Goal: Navigation & Orientation: Understand site structure

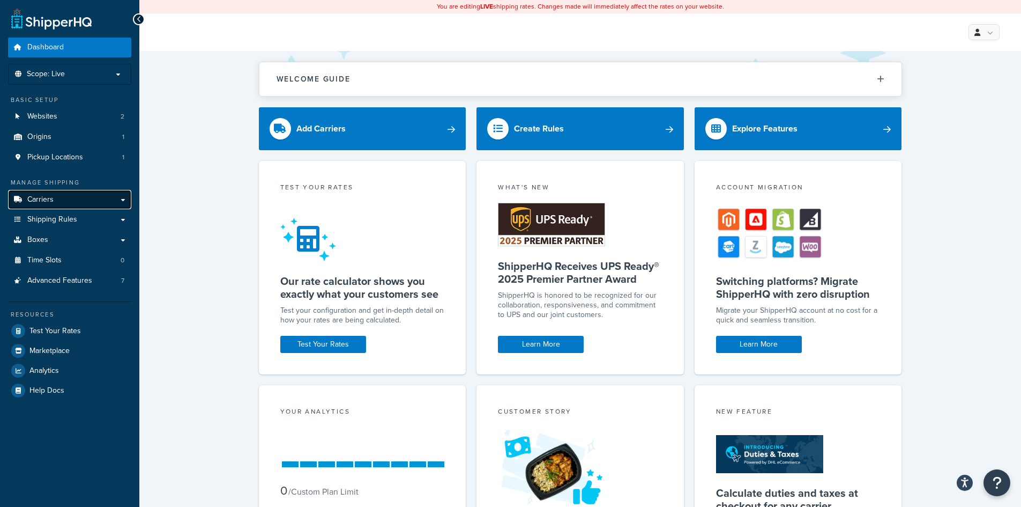
click at [121, 198] on link "Carriers" at bounding box center [69, 200] width 123 height 20
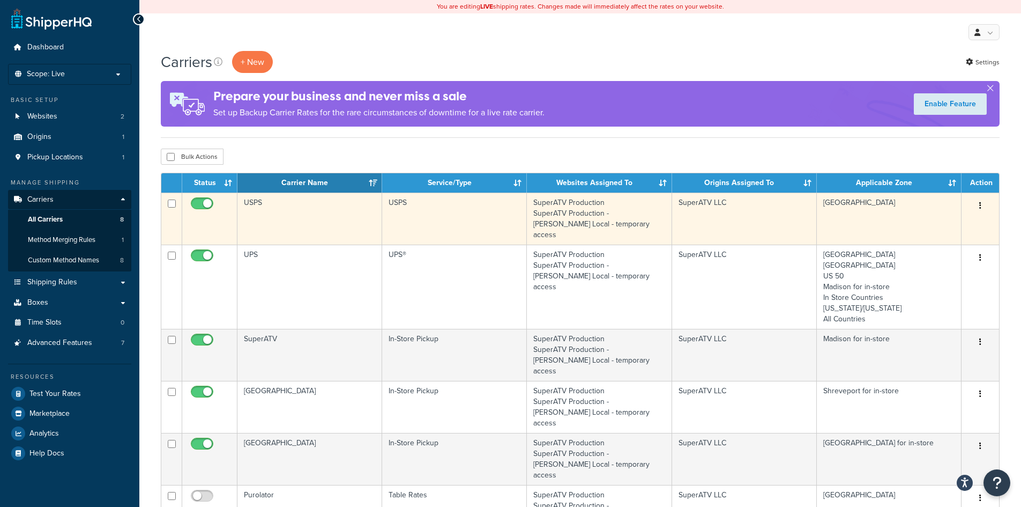
click at [978, 206] on button "button" at bounding box center [980, 205] width 15 height 17
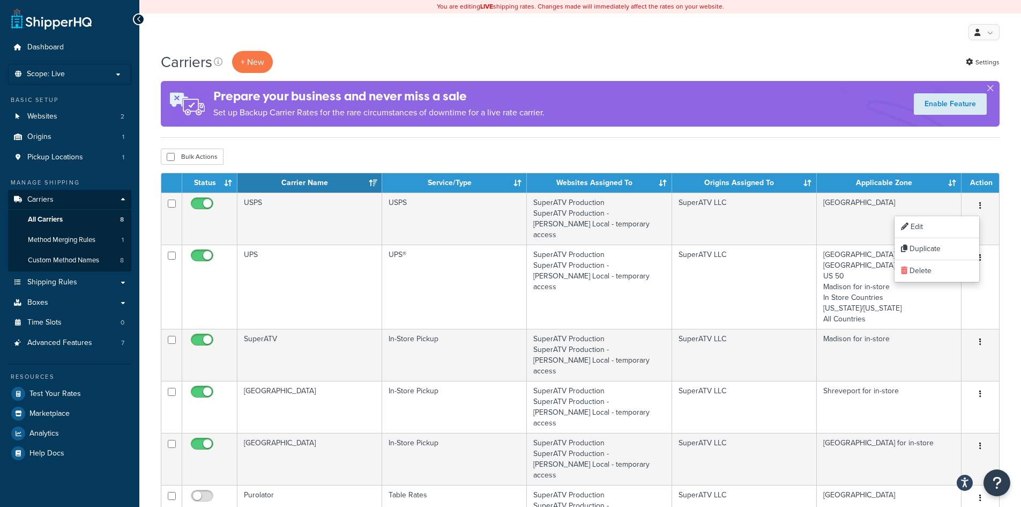
click at [1006, 204] on div "Carriers + New Settings Prepare your business and never miss a sale Set up Back…" at bounding box center [580, 473] width 882 height 844
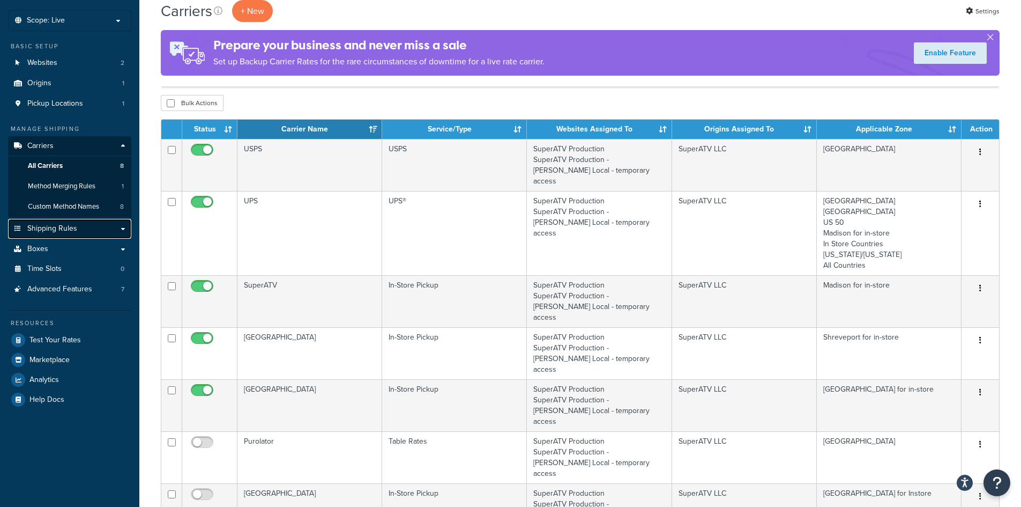
click at [40, 234] on link "Shipping Rules" at bounding box center [69, 229] width 123 height 20
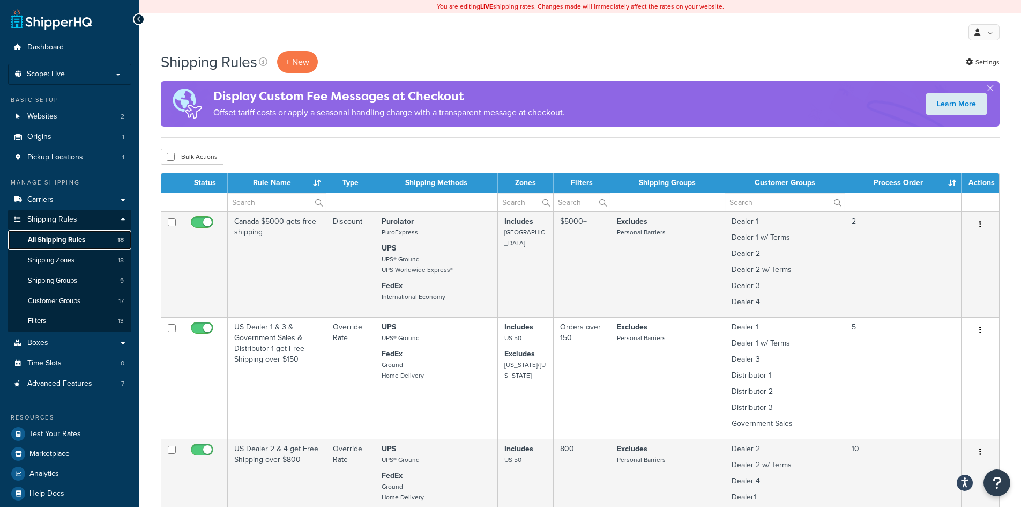
click at [54, 239] on span "All Shipping Rules" at bounding box center [56, 239] width 57 height 9
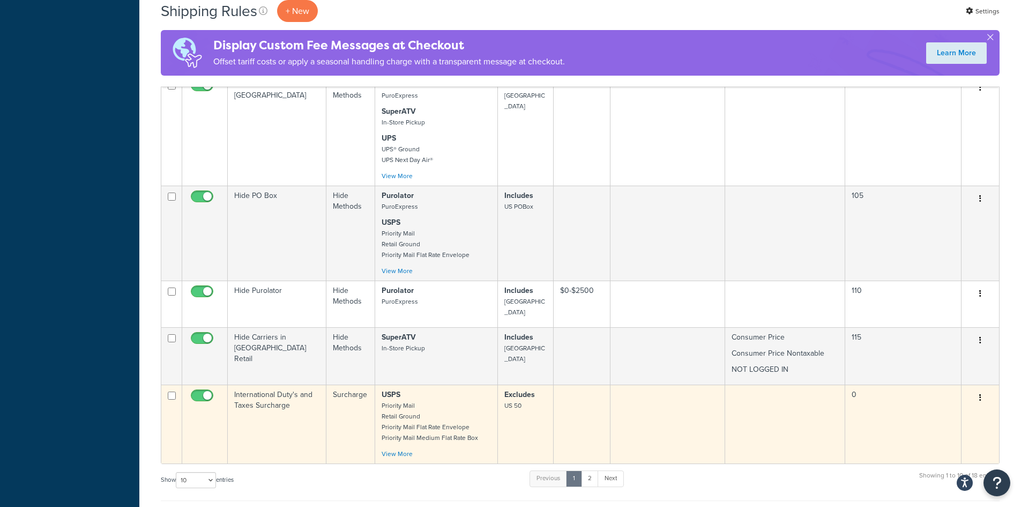
scroll to position [643, 0]
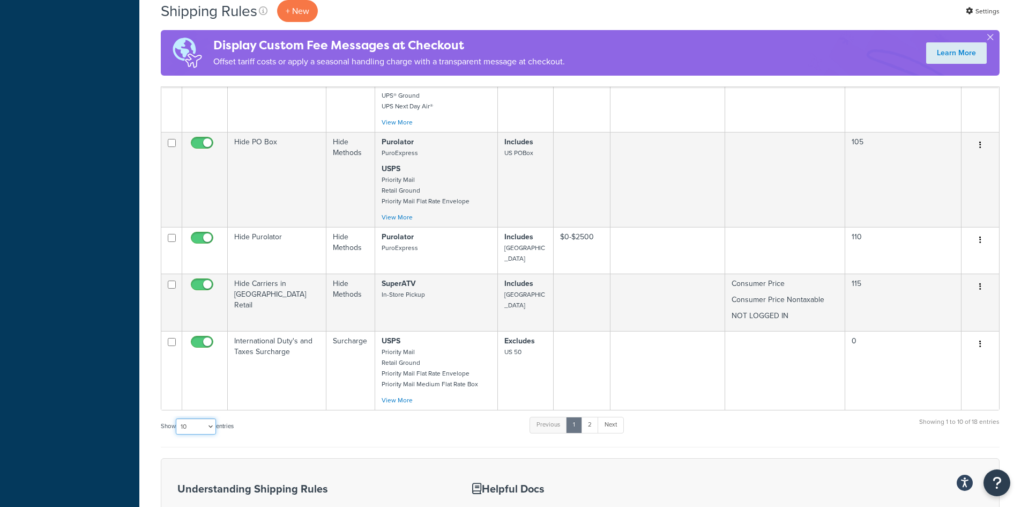
click at [198, 418] on select "10 15 25 50 100 1000" at bounding box center [196, 426] width 40 height 16
click at [177, 418] on select "10 15 25 50 100 1000" at bounding box center [196, 426] width 40 height 16
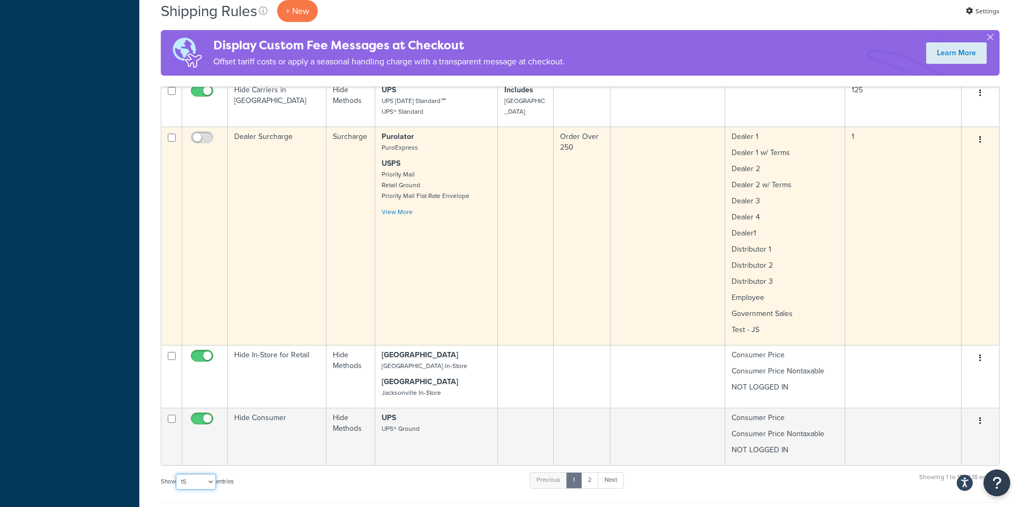
scroll to position [1126, 0]
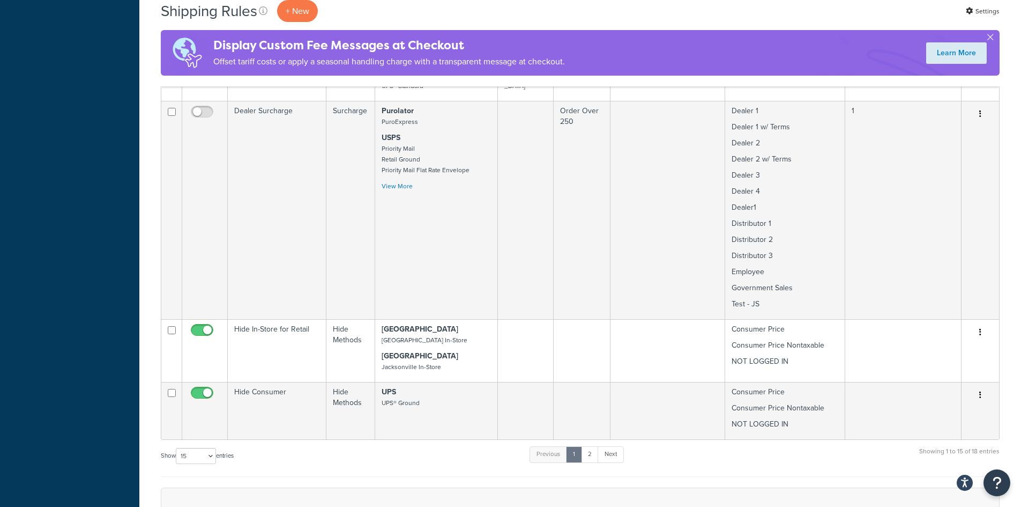
click at [218, 448] on label "Show 10 15 25 50 100 1000 entries" at bounding box center [197, 456] width 73 height 16
click at [216, 448] on select "10 15 25 50 100 1000" at bounding box center [196, 456] width 40 height 16
click at [206, 448] on select "10 15 25 50 100 1000" at bounding box center [196, 456] width 40 height 16
select select "50"
click at [177, 448] on select "10 15 25 50 100 1000" at bounding box center [196, 456] width 40 height 16
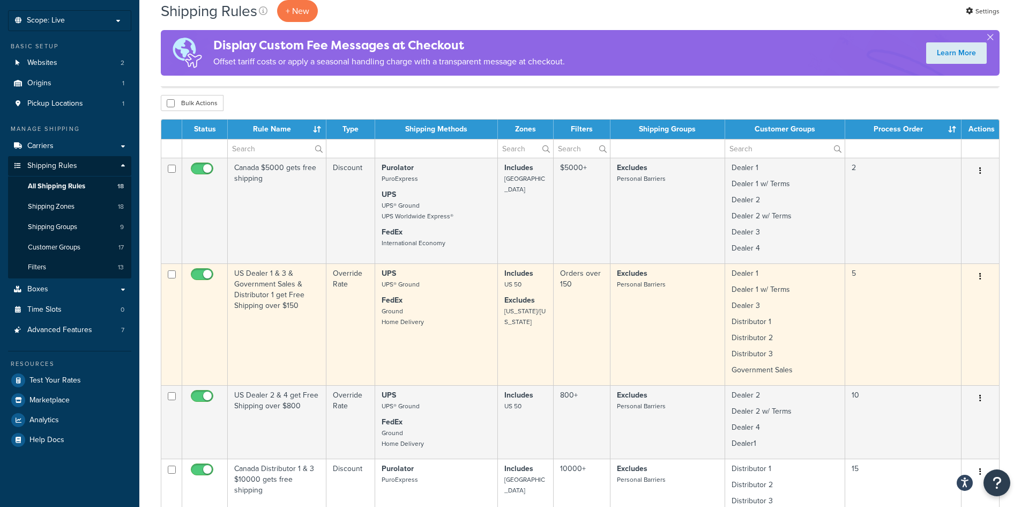
scroll to position [0, 0]
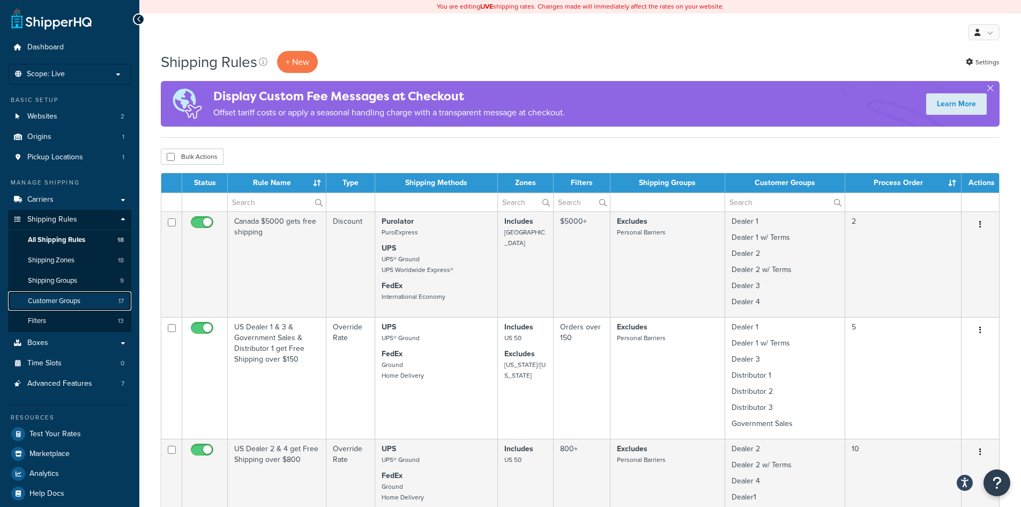
click at [51, 300] on span "Customer Groups" at bounding box center [54, 301] width 53 height 9
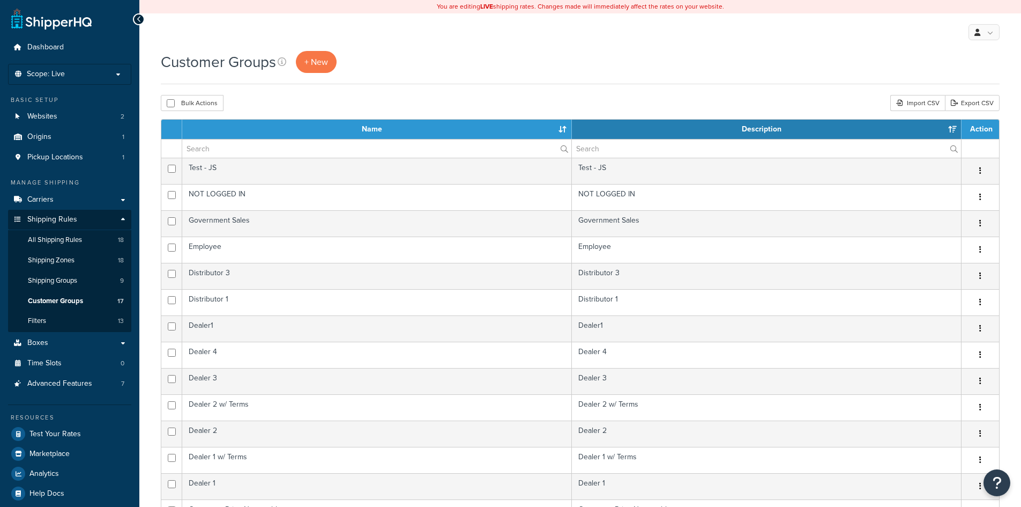
select select "15"
click at [54, 282] on span "Shipping Groups" at bounding box center [52, 280] width 49 height 9
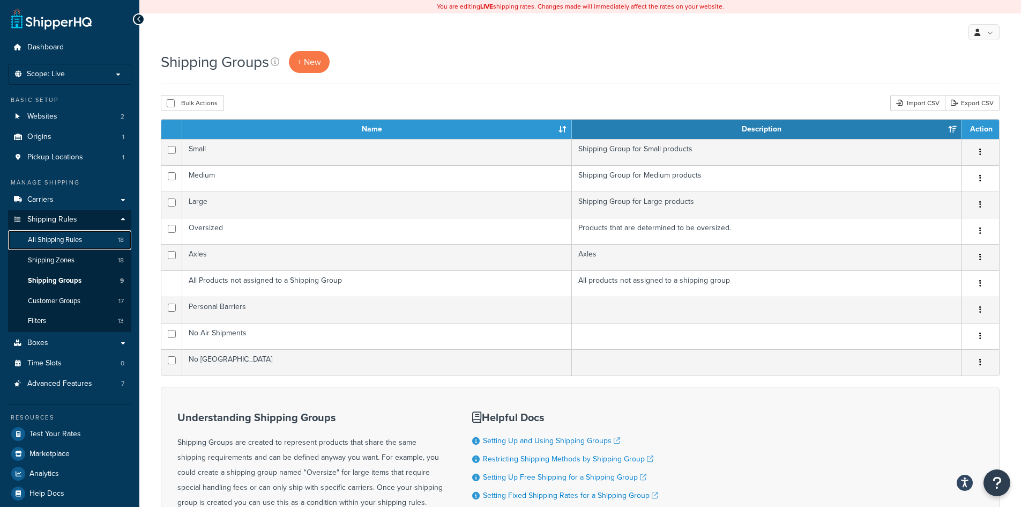
click at [66, 243] on span "All Shipping Rules" at bounding box center [55, 239] width 54 height 9
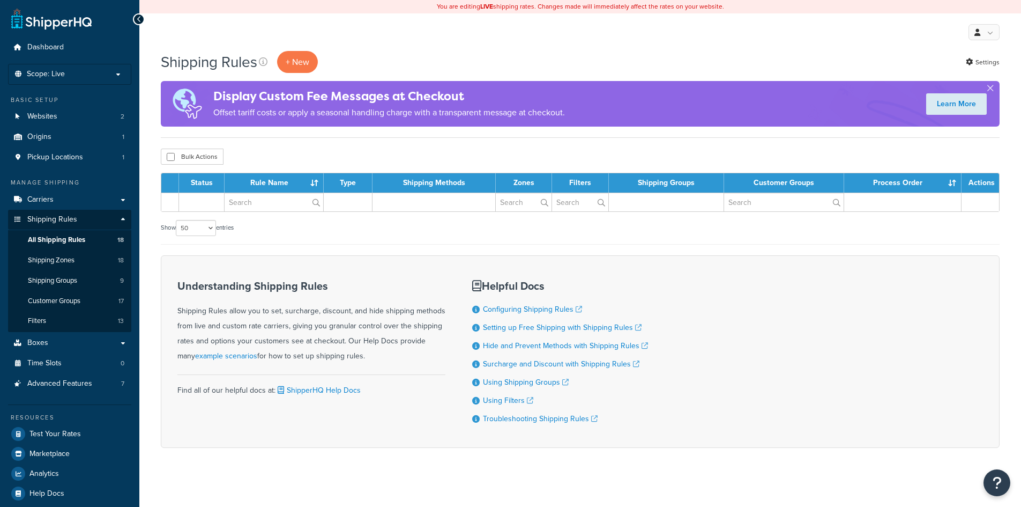
select select "50"
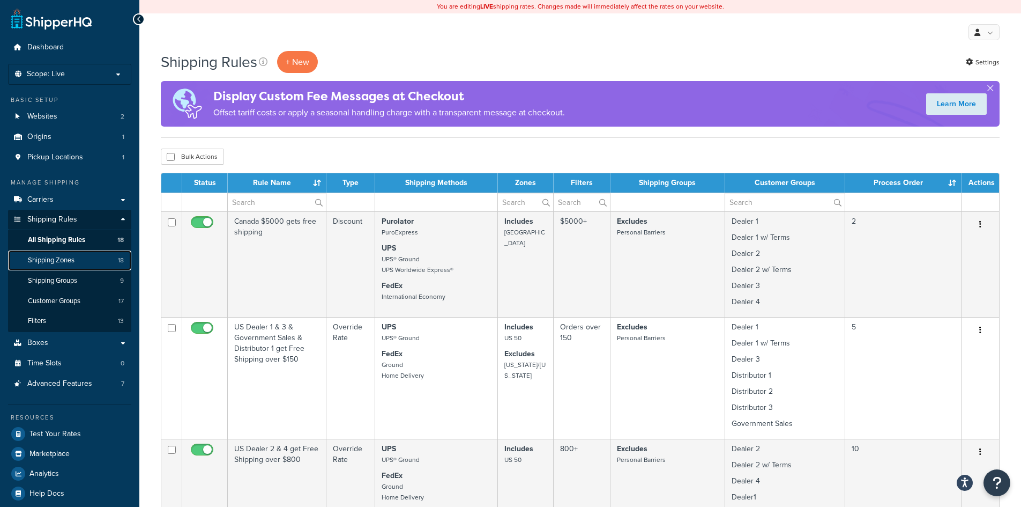
click at [78, 258] on link "Shipping Zones 18" at bounding box center [69, 260] width 123 height 20
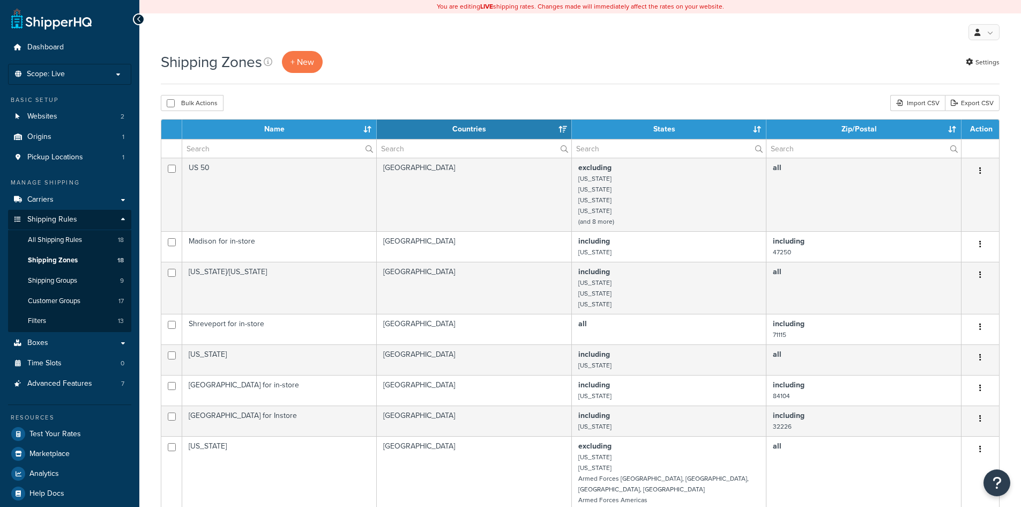
select select "15"
click at [45, 280] on span "Shipping Groups" at bounding box center [52, 280] width 49 height 9
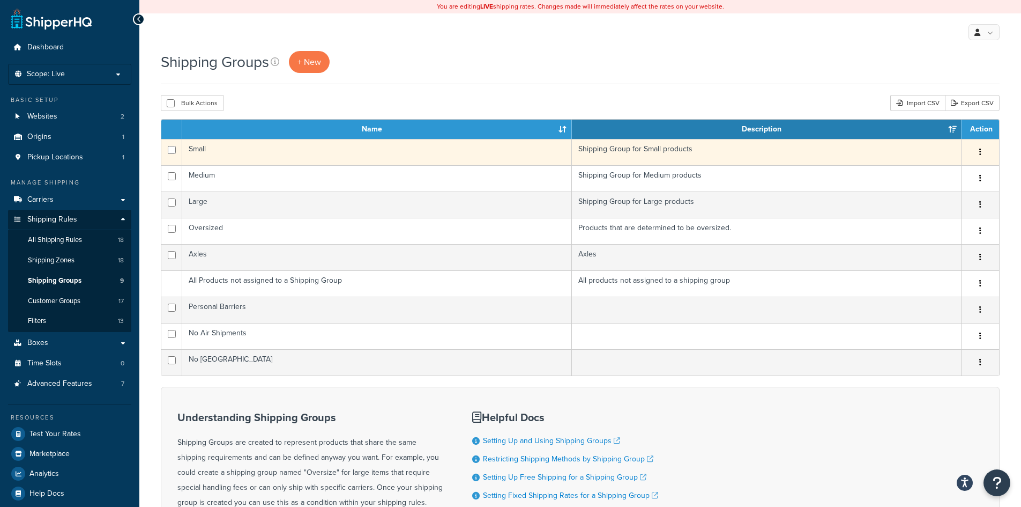
click at [642, 148] on td "Shipping Group for Small products" at bounding box center [767, 152] width 390 height 26
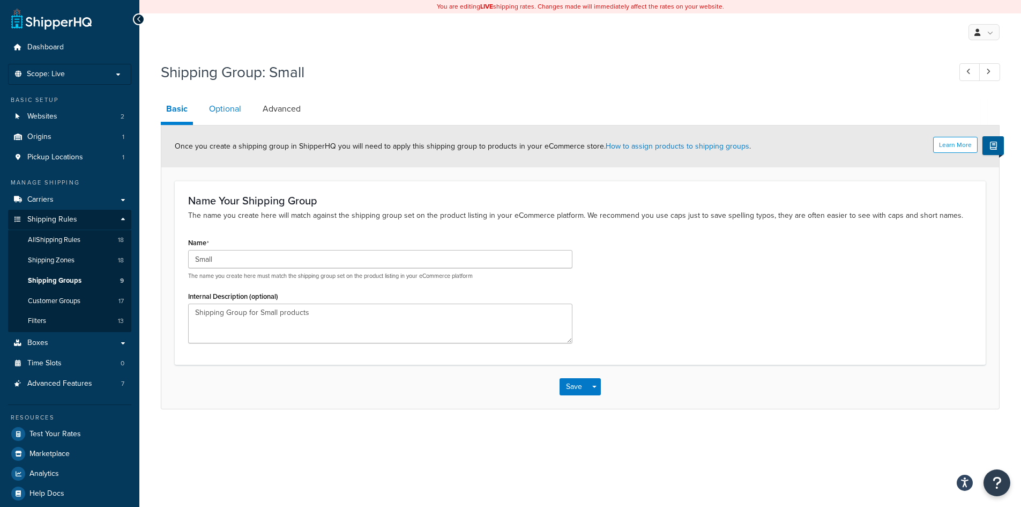
click at [233, 108] on link "Optional" at bounding box center [225, 109] width 43 height 26
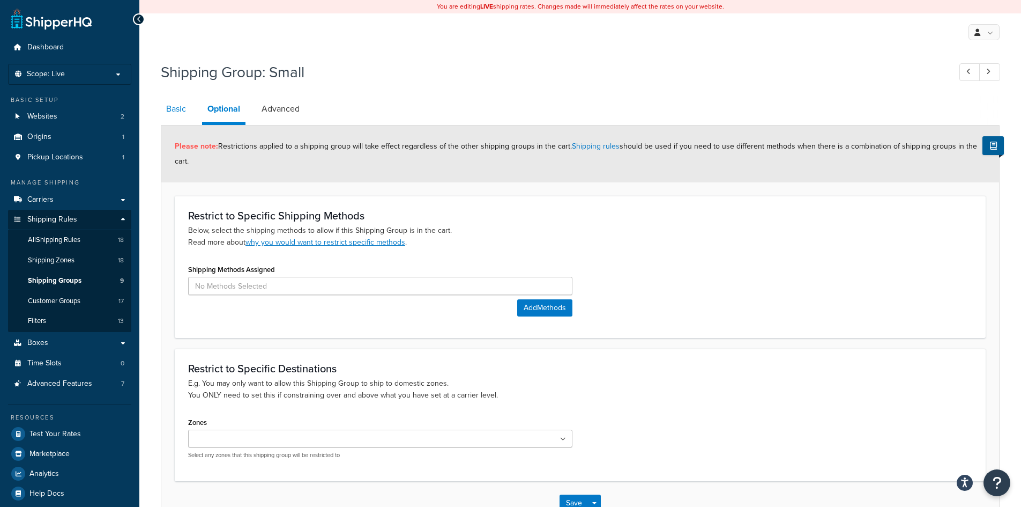
click at [182, 112] on link "Basic" at bounding box center [176, 109] width 31 height 26
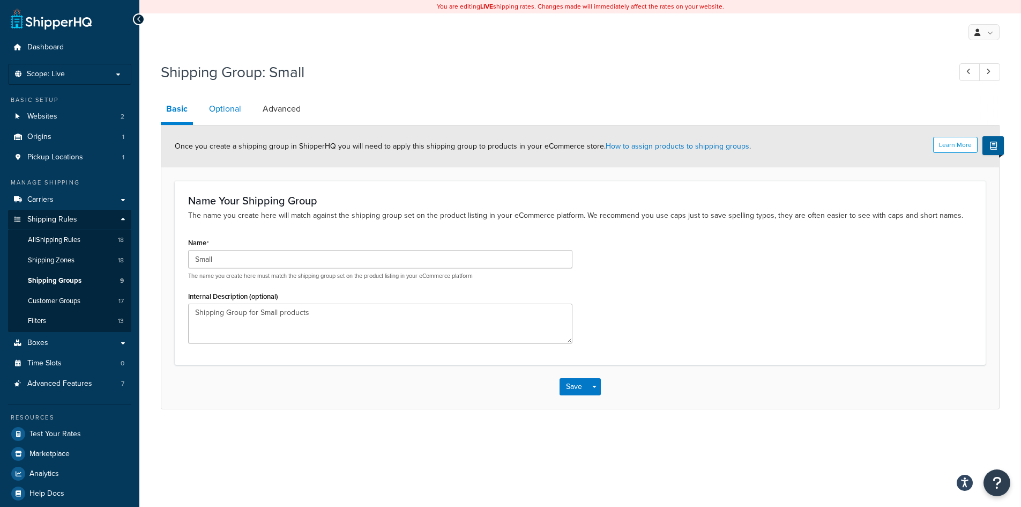
click at [224, 111] on link "Optional" at bounding box center [225, 109] width 43 height 26
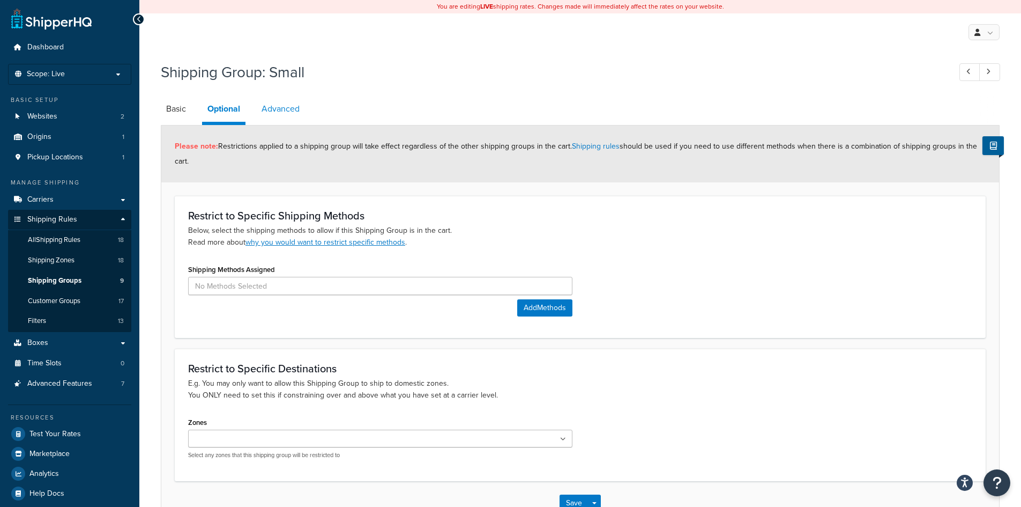
click at [269, 110] on link "Advanced" at bounding box center [280, 109] width 49 height 26
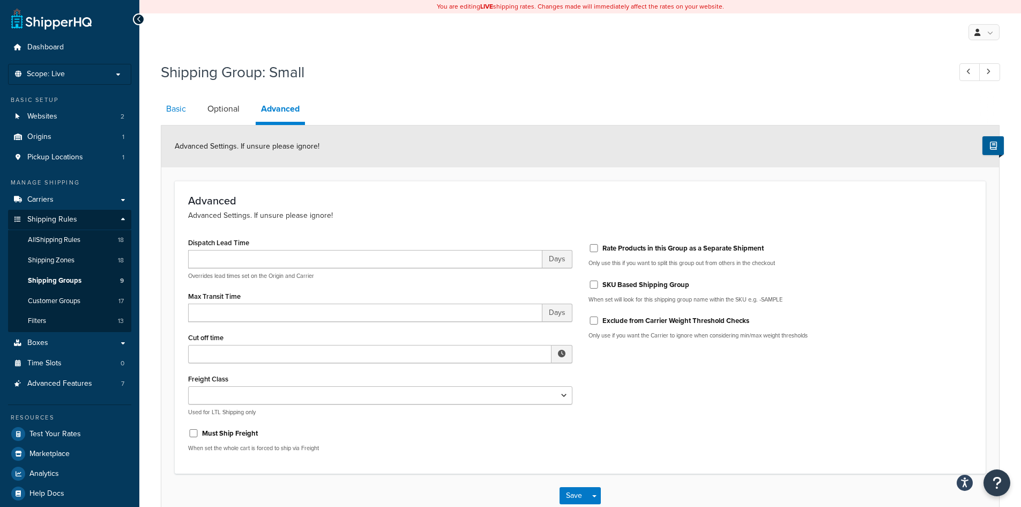
click at [182, 109] on link "Basic" at bounding box center [176, 109] width 31 height 26
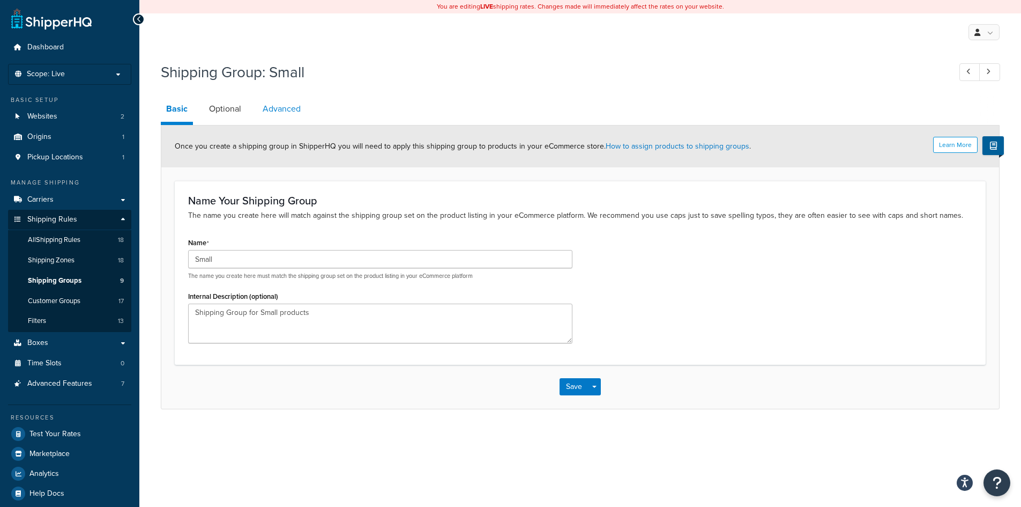
click at [282, 105] on link "Advanced" at bounding box center [281, 109] width 49 height 26
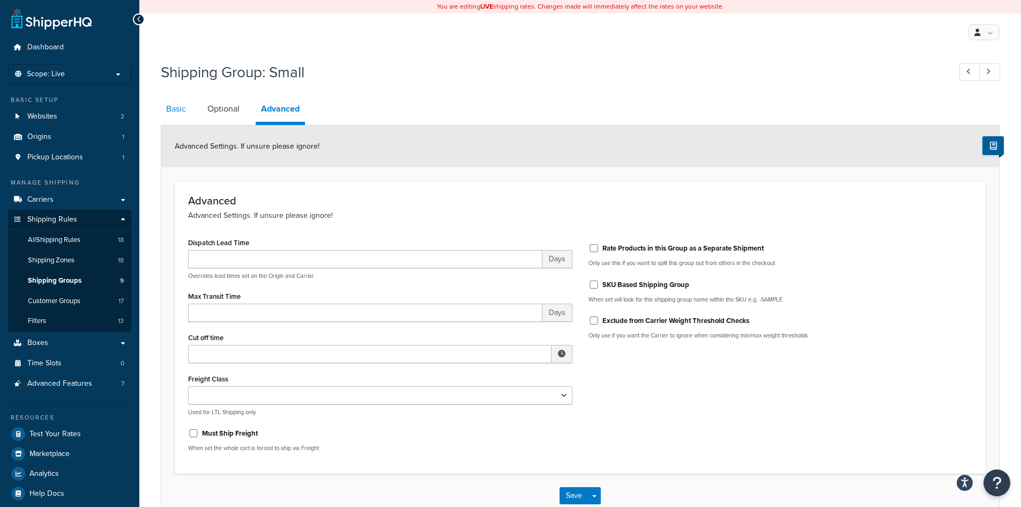
click at [176, 109] on link "Basic" at bounding box center [176, 109] width 31 height 26
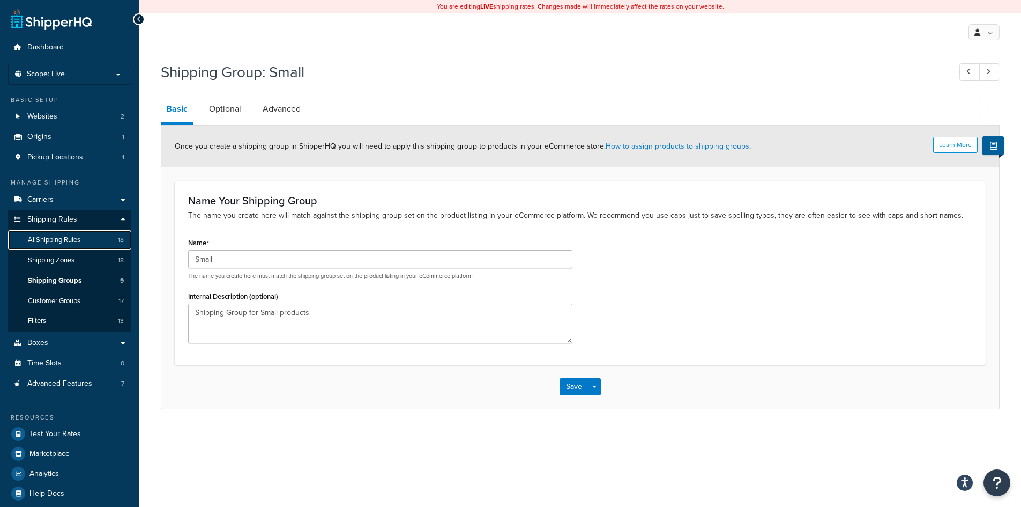
click at [55, 247] on link "All Shipping Rules 18" at bounding box center [69, 240] width 123 height 20
click at [39, 117] on span "Websites" at bounding box center [42, 116] width 30 height 9
